Goal: Task Accomplishment & Management: Manage account settings

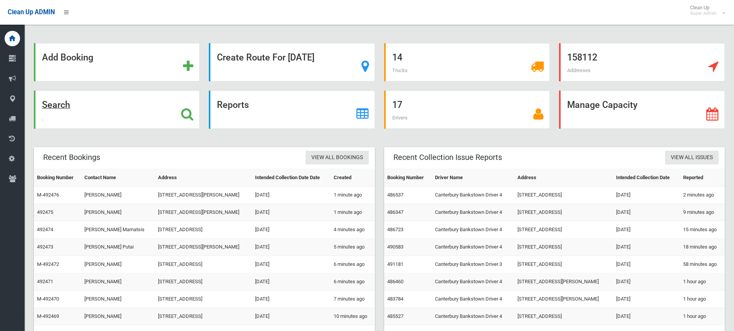
click at [185, 115] on icon at bounding box center [187, 114] width 12 height 13
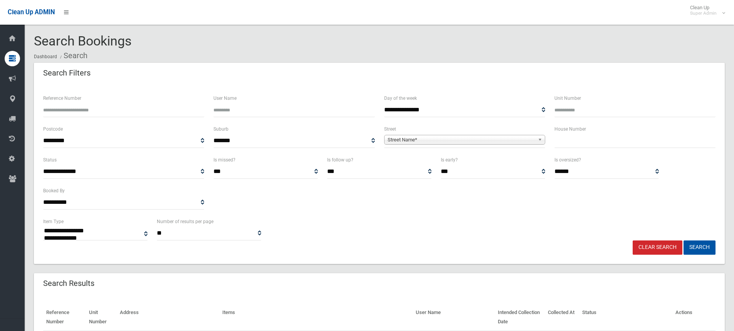
select select
type input "******"
click at [684, 241] on button "Search" at bounding box center [700, 248] width 32 height 14
select select
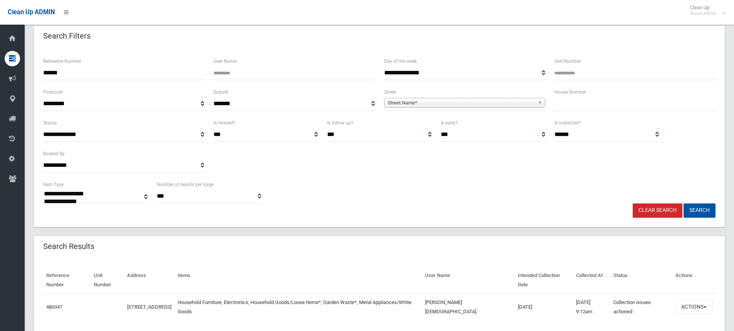
scroll to position [63, 0]
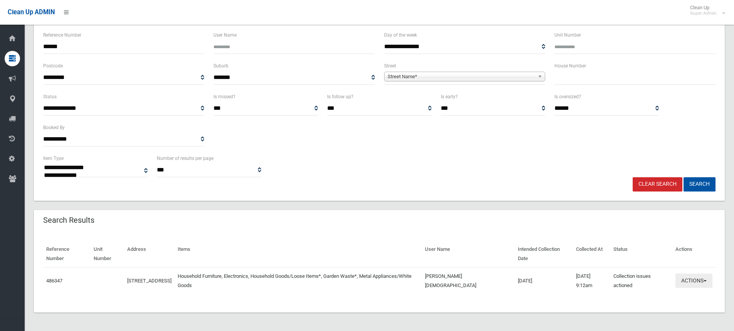
click at [692, 279] on button "Actions" at bounding box center [694, 281] width 37 height 14
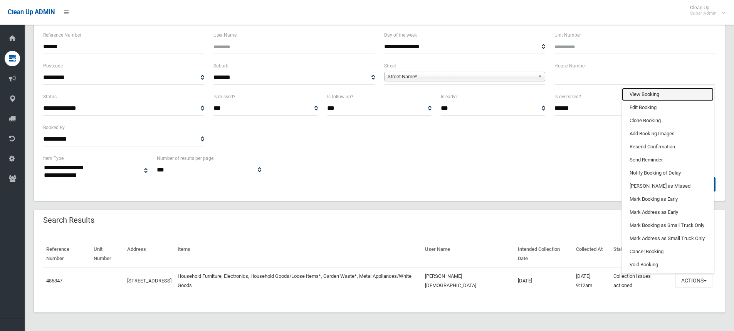
click at [634, 94] on link "View Booking" at bounding box center [668, 94] width 92 height 13
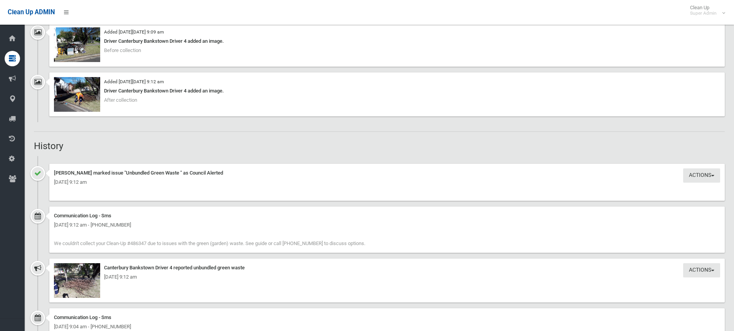
scroll to position [638, 0]
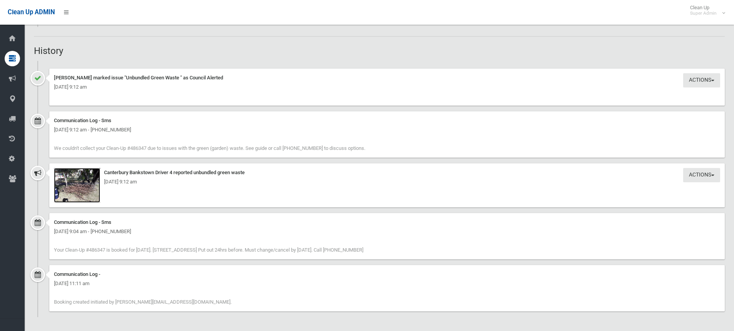
click at [72, 189] on img at bounding box center [77, 185] width 46 height 35
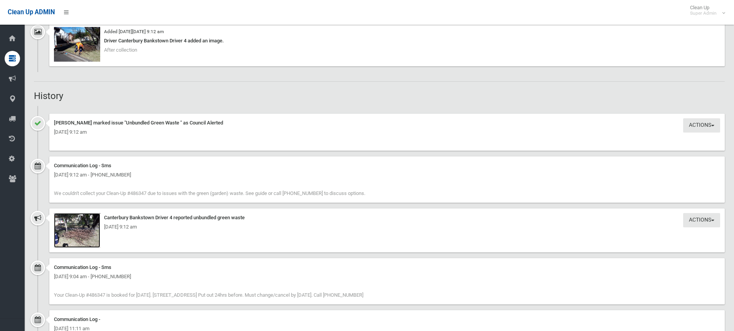
scroll to position [617, 0]
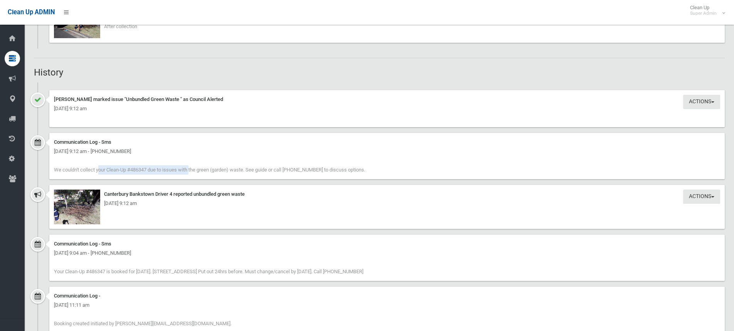
drag, startPoint x: 54, startPoint y: 170, endPoint x: 148, endPoint y: 170, distance: 93.7
click at [148, 170] on span "We couldn't collect your Clean-Up #486347 due to issues with the green (garden)…" at bounding box center [209, 170] width 311 height 6
click at [149, 169] on span "We couldn't collect your Clean-Up #486347 due to issues with the green (garden)…" at bounding box center [209, 170] width 311 height 6
click at [80, 197] on img at bounding box center [77, 207] width 46 height 35
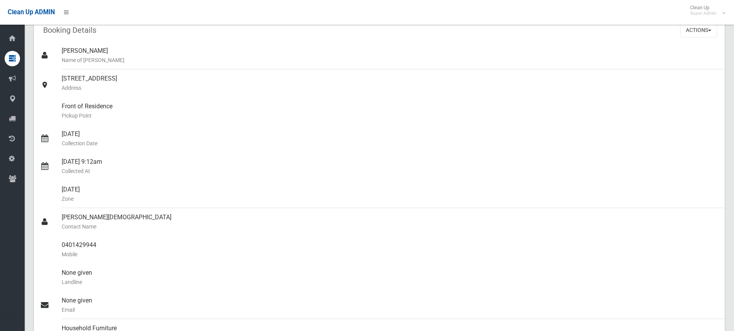
scroll to position [0, 0]
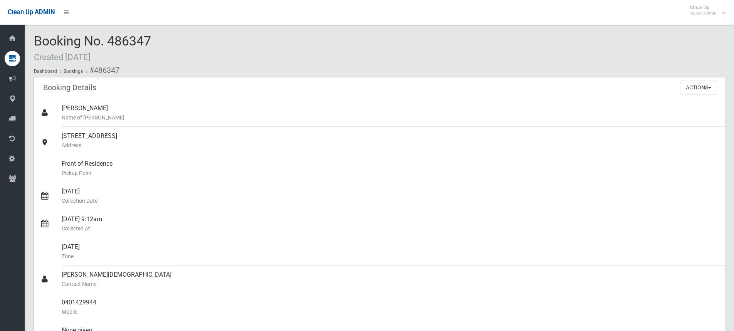
drag, startPoint x: 33, startPoint y: 41, endPoint x: 156, endPoint y: 41, distance: 122.6
click at [152, 34] on div "Booking No. 486347 Created [DATE] Dashboard Bookings #486347" at bounding box center [379, 56] width 691 height 44
click at [295, 42] on div "Booking No. 486347 Created [DATE] Dashboard Bookings #486347" at bounding box center [379, 56] width 691 height 44
drag, startPoint x: 234, startPoint y: 45, endPoint x: 230, endPoint y: 47, distance: 4.3
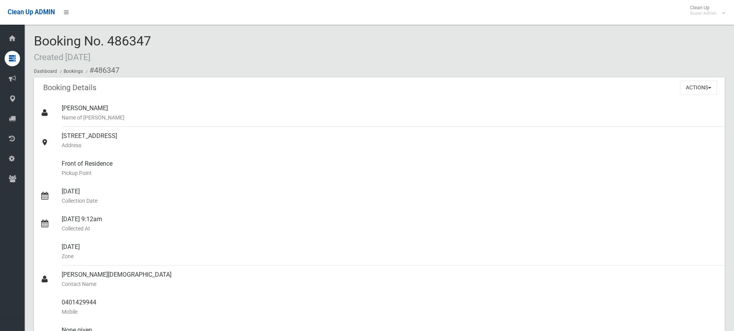
click at [230, 47] on div "Booking No. 486347 Created [DATE] Dashboard Bookings #486347" at bounding box center [379, 56] width 691 height 44
click at [204, 58] on div "Booking No. 486347 Created [DATE] Dashboard Bookings #486347" at bounding box center [379, 56] width 691 height 44
click at [128, 45] on span "Booking No. 486347 Created 18/09/2025" at bounding box center [92, 48] width 117 height 30
drag, startPoint x: 35, startPoint y: 39, endPoint x: 157, endPoint y: 45, distance: 121.9
click at [157, 45] on div "Booking No. 486347 Created [DATE] Dashboard Bookings #486347" at bounding box center [379, 56] width 691 height 44
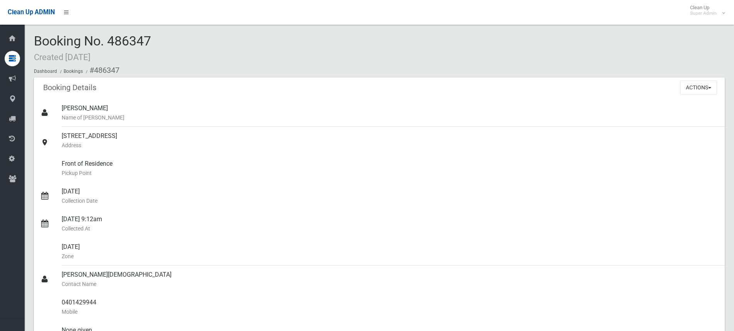
copy span "Booking No. 486347"
click at [683, 86] on button "Actions" at bounding box center [698, 88] width 37 height 14
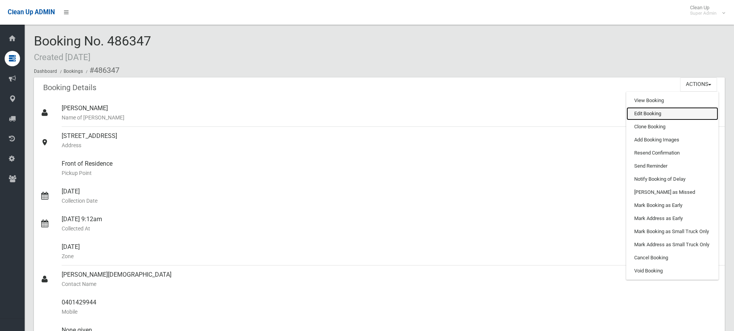
click at [646, 109] on link "Edit Booking" at bounding box center [673, 113] width 92 height 13
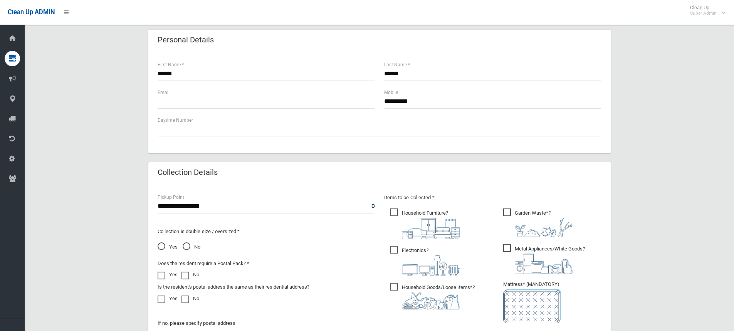
scroll to position [432, 0]
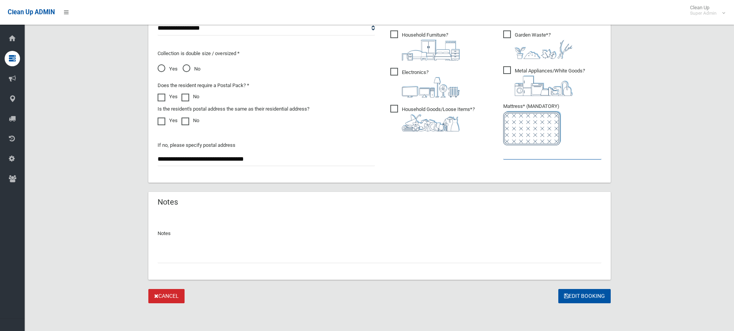
click at [540, 154] on input "text" at bounding box center [552, 152] width 98 height 14
type input "*"
drag, startPoint x: 222, startPoint y: 118, endPoint x: 165, endPoint y: 264, distance: 156.6
click at [165, 264] on div "Notes" at bounding box center [379, 247] width 463 height 66
click at [168, 259] on input "text" at bounding box center [380, 256] width 444 height 14
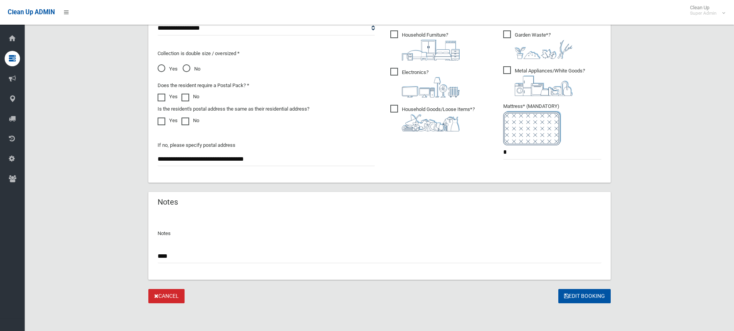
paste input "*******"
type input "**********"
click at [588, 295] on button "Edit Booking" at bounding box center [585, 296] width 52 height 14
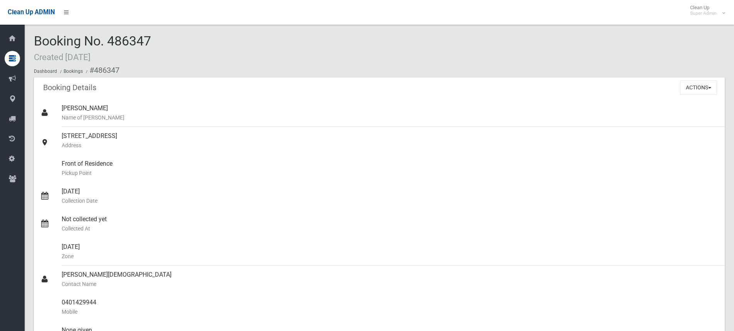
click at [233, 49] on div "Booking No. 486347 Created [DATE] Dashboard Bookings #486347" at bounding box center [379, 56] width 691 height 44
